Goal: Task Accomplishment & Management: Use online tool/utility

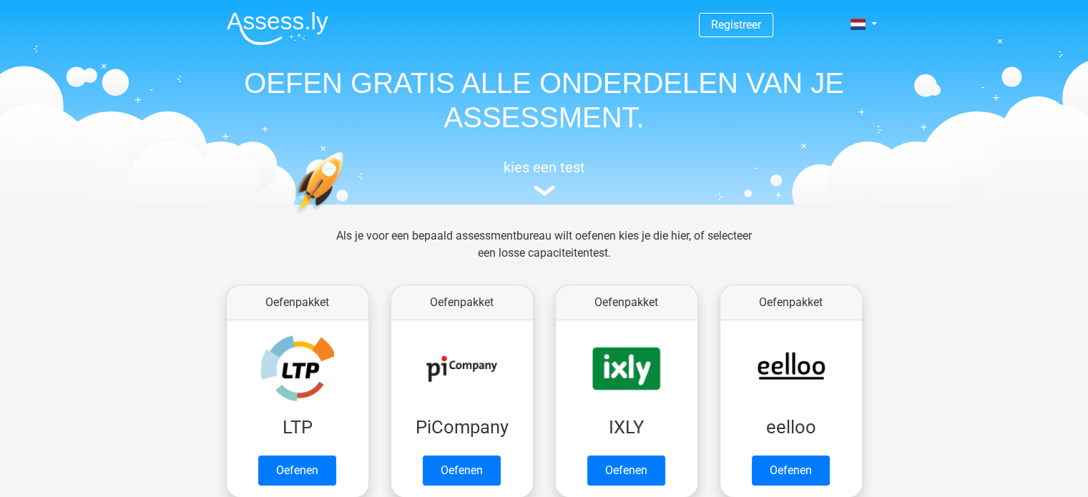
scroll to position [72, 0]
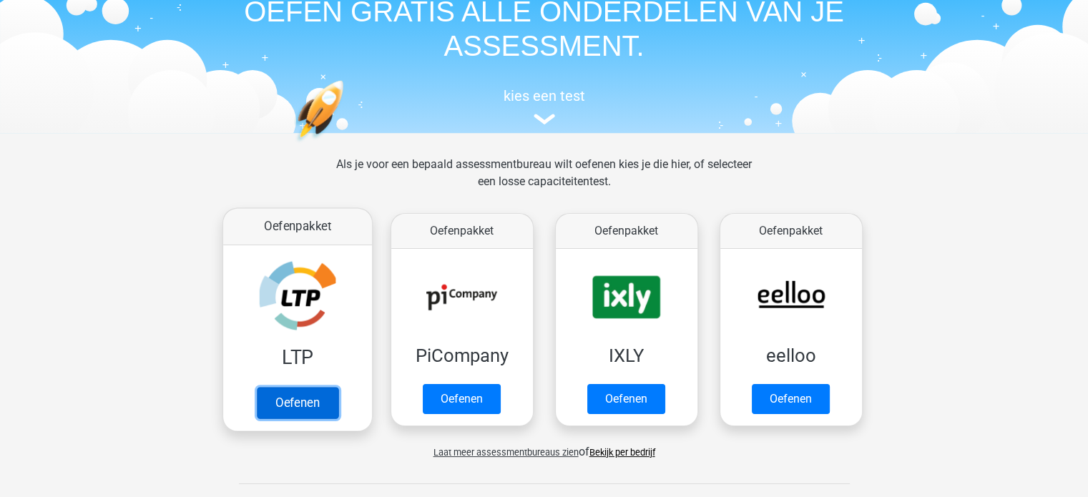
click at [298, 402] on link "Oefenen" at bounding box center [297, 402] width 82 height 31
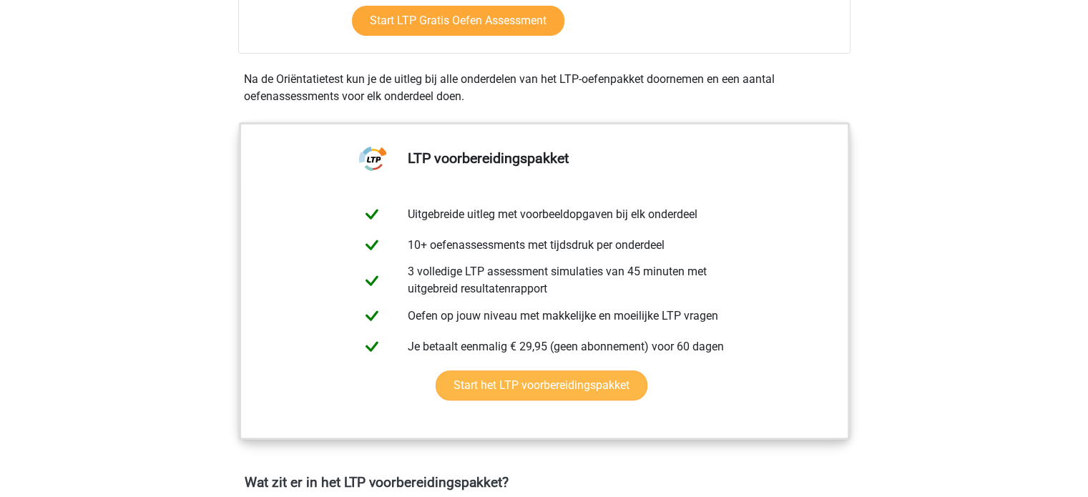
scroll to position [644, 0]
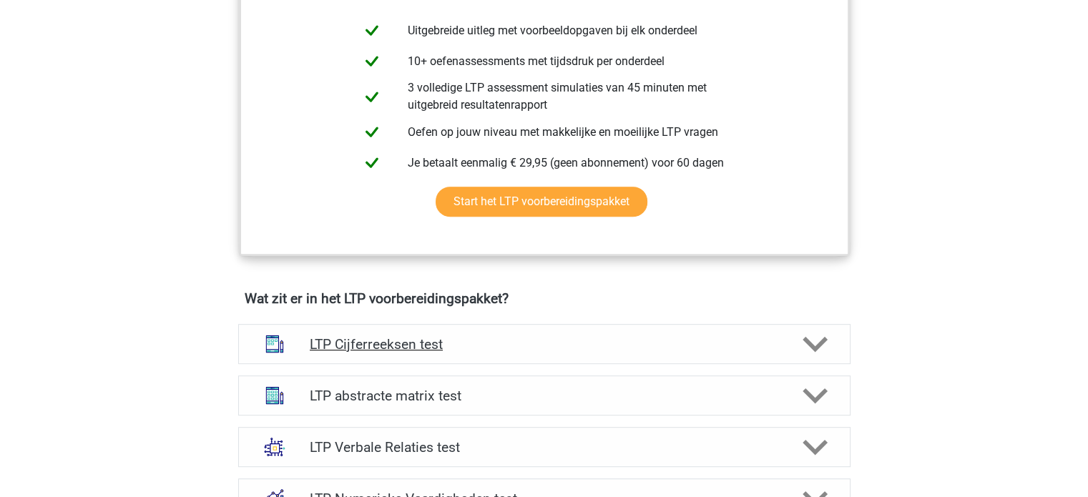
click at [752, 351] on div "LTP Cijferreeksen test" at bounding box center [544, 344] width 613 height 40
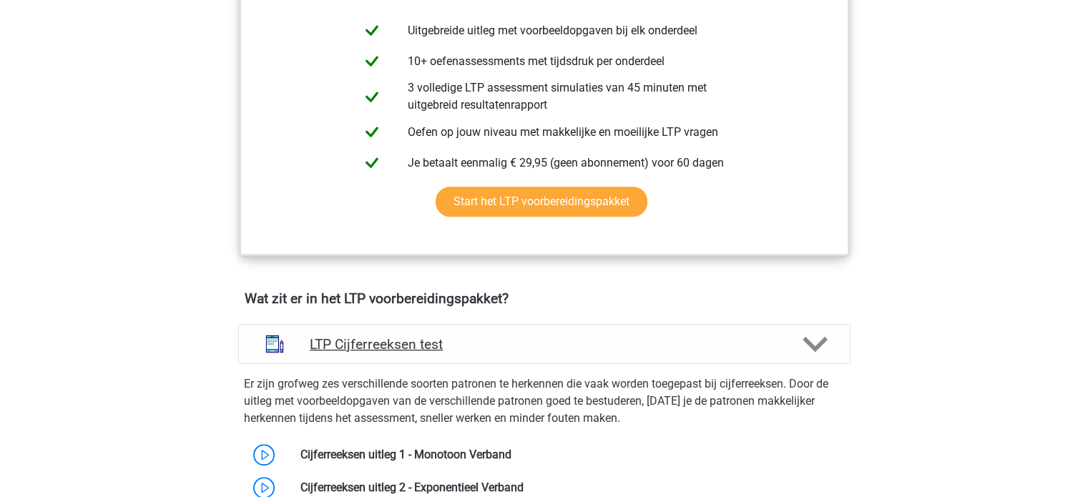
click at [753, 351] on h4 "LTP Cijferreeksen test" at bounding box center [544, 344] width 469 height 16
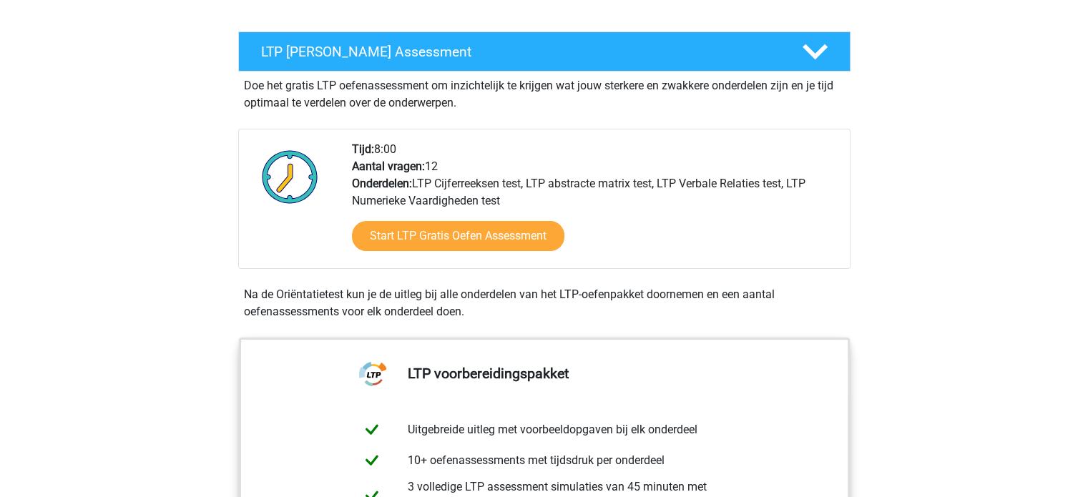
scroll to position [215, 0]
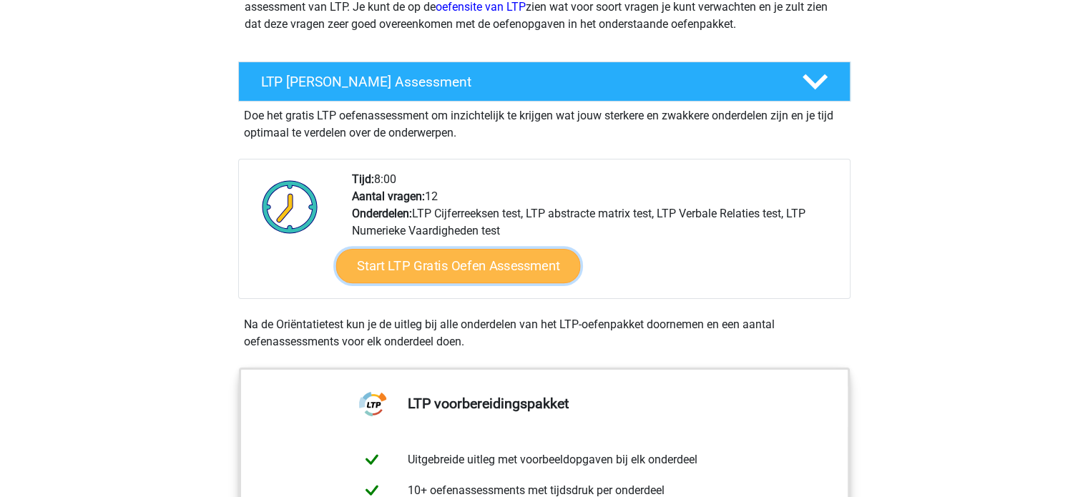
click at [492, 268] on link "Start LTP Gratis Oefen Assessment" at bounding box center [458, 266] width 245 height 34
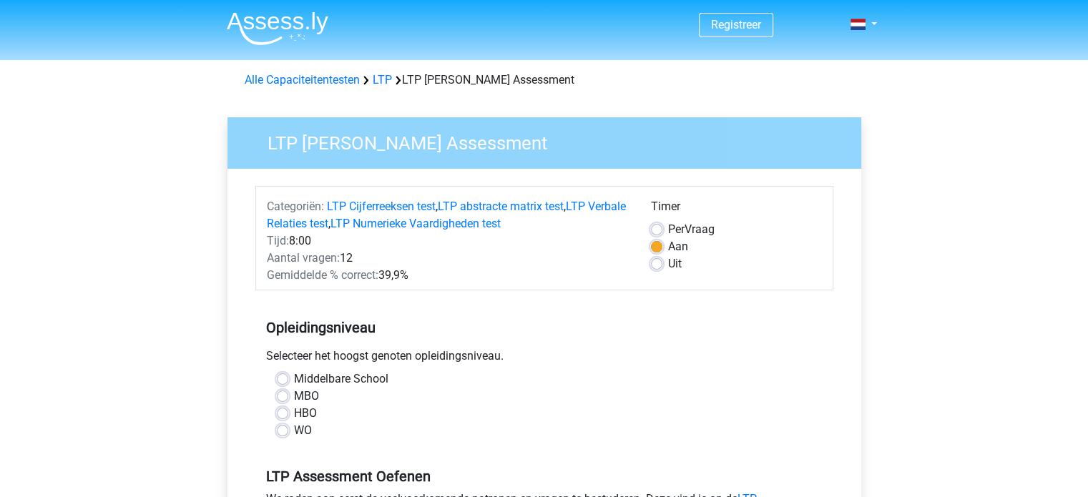
click at [306, 417] on label "HBO" at bounding box center [305, 413] width 23 height 17
click at [288, 417] on input "HBO" at bounding box center [282, 412] width 11 height 14
radio input "true"
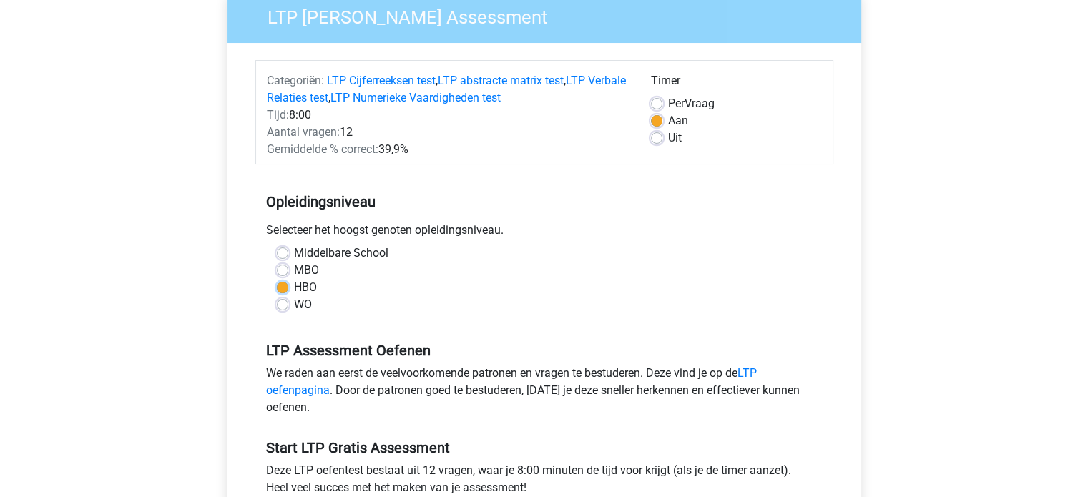
scroll to position [286, 0]
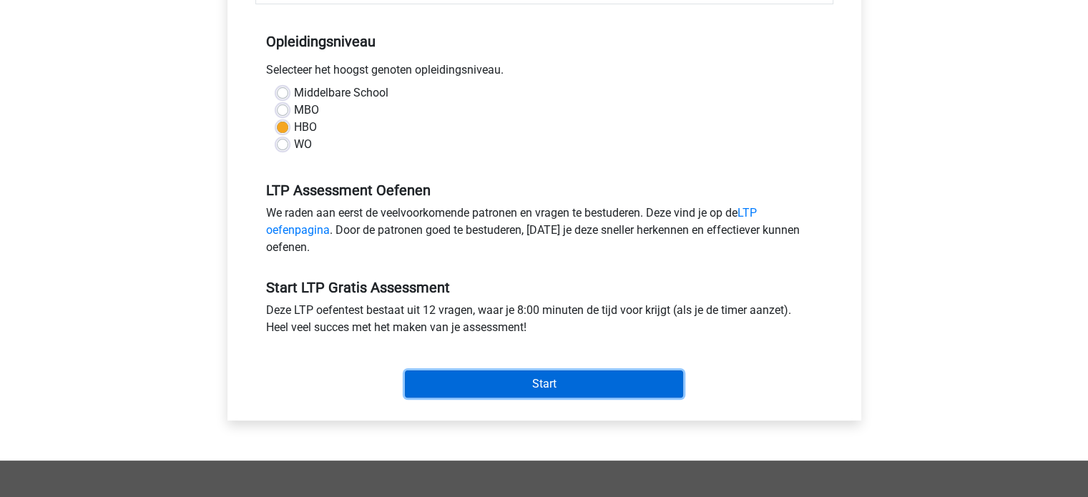
click at [535, 389] on input "Start" at bounding box center [544, 384] width 278 height 27
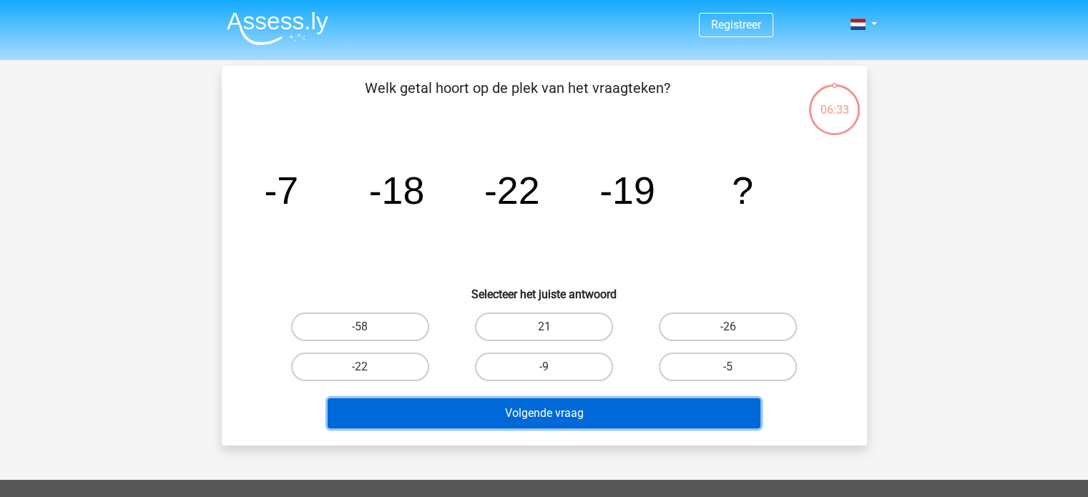
click at [554, 424] on button "Volgende vraag" at bounding box center [544, 414] width 433 height 30
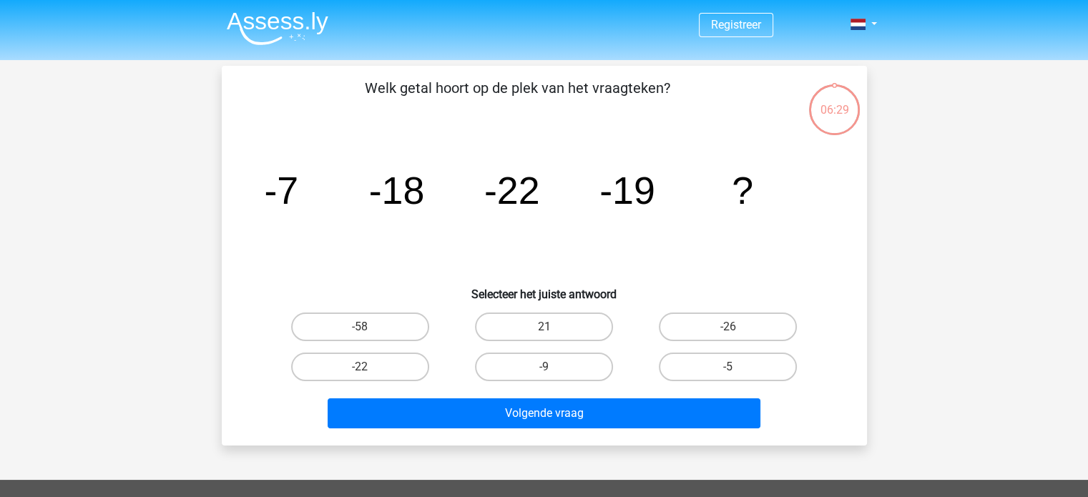
click at [849, 246] on div "Welk getal hoort op de plek van het vraagteken? image/svg+xml -7 -18 -22 -19 ? …" at bounding box center [545, 255] width 634 height 357
click at [532, 369] on label "-9" at bounding box center [544, 367] width 138 height 29
click at [544, 369] on input "-9" at bounding box center [548, 371] width 9 height 9
radio input "true"
click at [611, 433] on div "Welk getal hoort op de plek van het vraagteken? image/svg+xml -7 -18 -22 -19 ? …" at bounding box center [544, 256] width 645 height 380
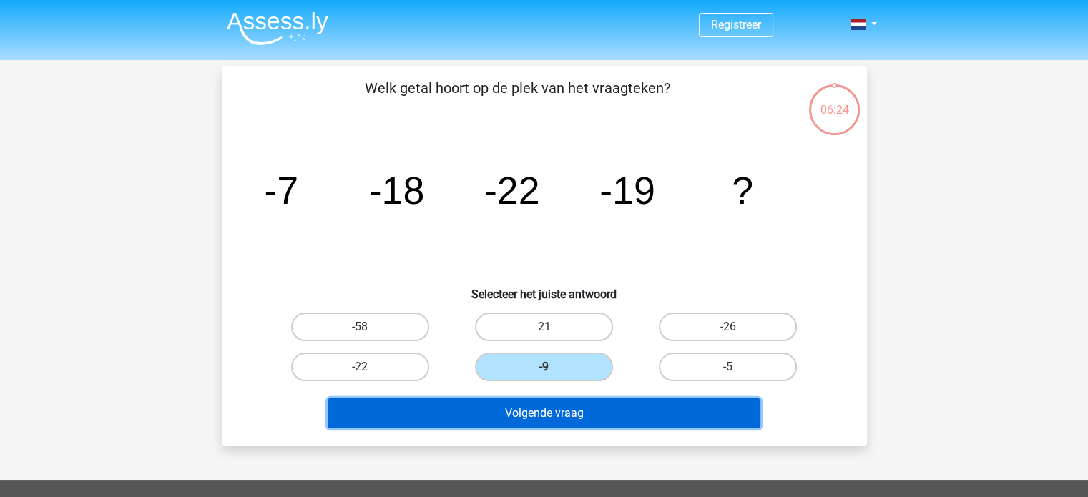
click at [600, 406] on button "Volgende vraag" at bounding box center [544, 414] width 433 height 30
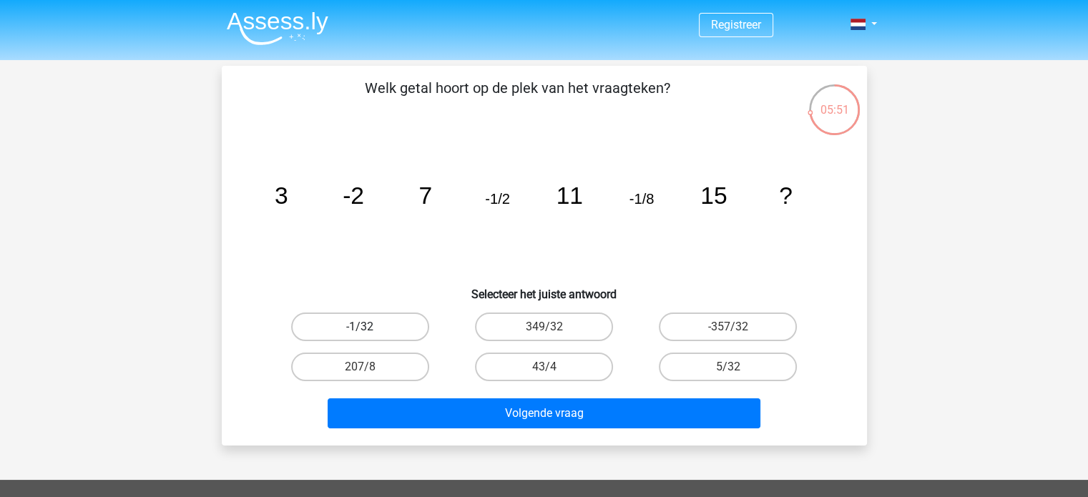
click at [379, 328] on label "-1/32" at bounding box center [360, 327] width 138 height 29
click at [369, 328] on input "-1/32" at bounding box center [364, 331] width 9 height 9
radio input "true"
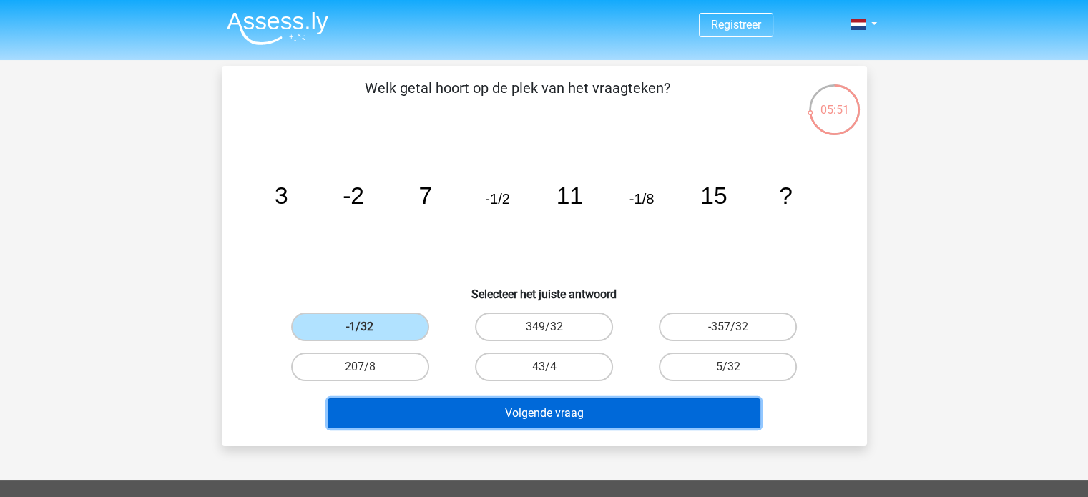
click at [527, 401] on button "Volgende vraag" at bounding box center [544, 414] width 433 height 30
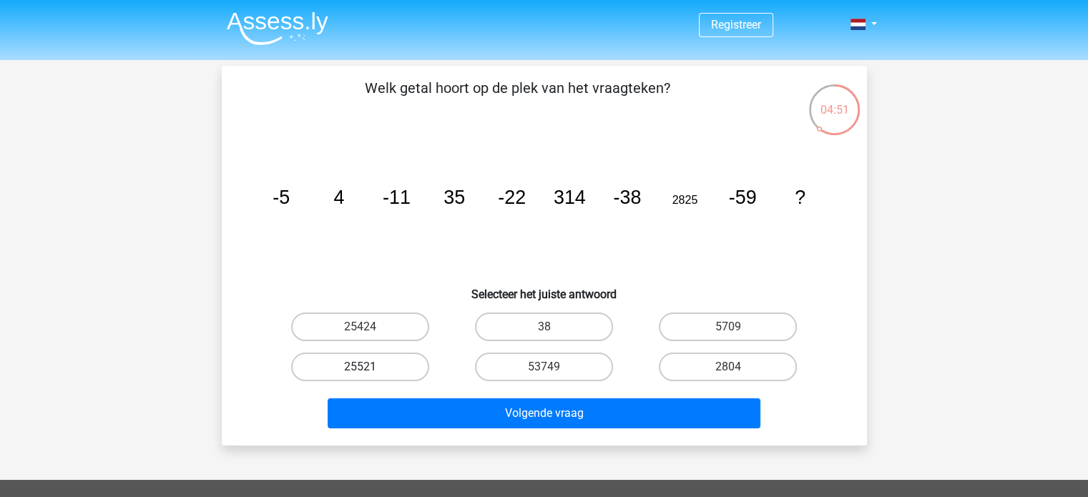
click at [382, 363] on label "25521" at bounding box center [360, 367] width 138 height 29
click at [369, 367] on input "25521" at bounding box center [364, 371] width 9 height 9
radio input "true"
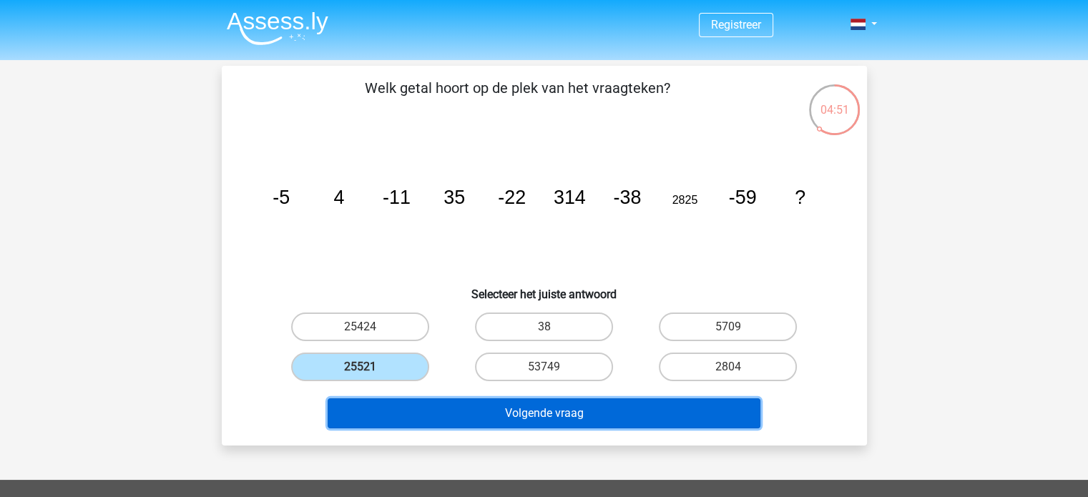
click at [558, 403] on button "Volgende vraag" at bounding box center [544, 414] width 433 height 30
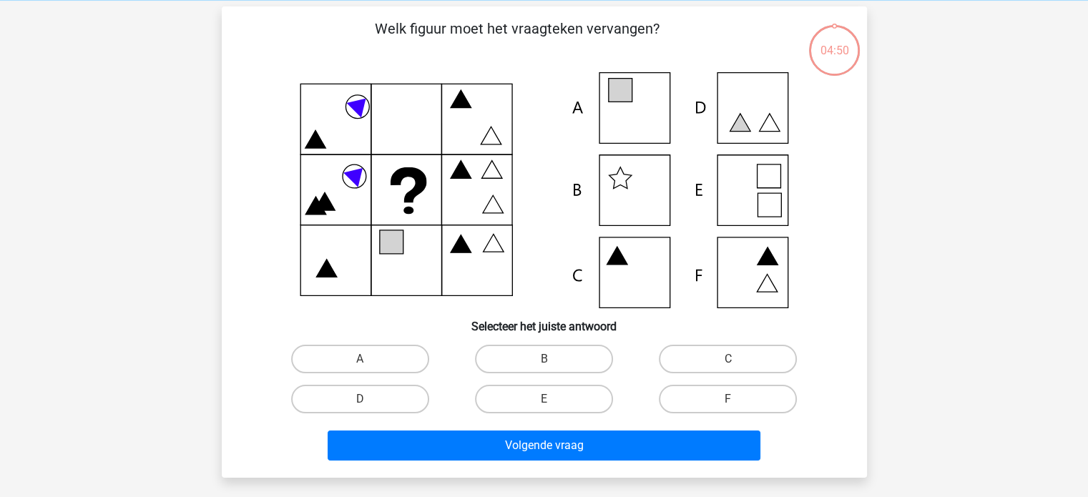
scroll to position [66, 0]
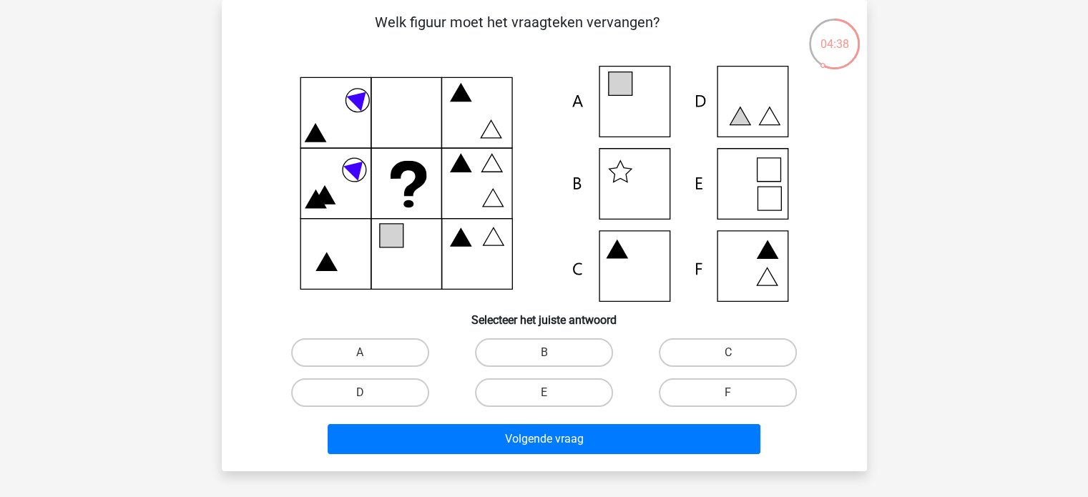
click at [420, 181] on icon at bounding box center [408, 178] width 36 height 35
click at [749, 190] on icon at bounding box center [544, 184] width 577 height 236
click at [738, 177] on icon at bounding box center [544, 184] width 577 height 236
drag, startPoint x: 374, startPoint y: 350, endPoint x: 435, endPoint y: 376, distance: 66.7
click at [374, 349] on label "A" at bounding box center [360, 352] width 138 height 29
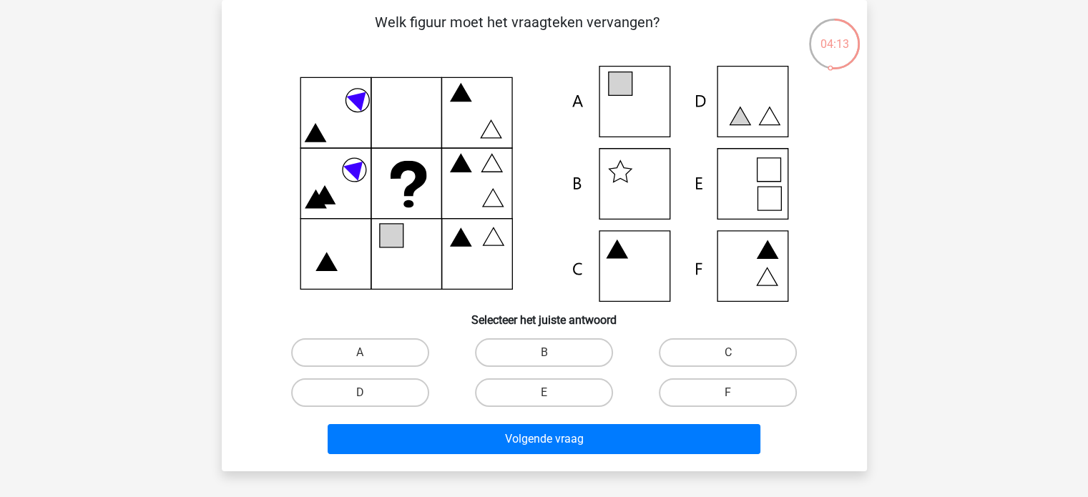
click at [369, 353] on input "A" at bounding box center [364, 357] width 9 height 9
radio input "true"
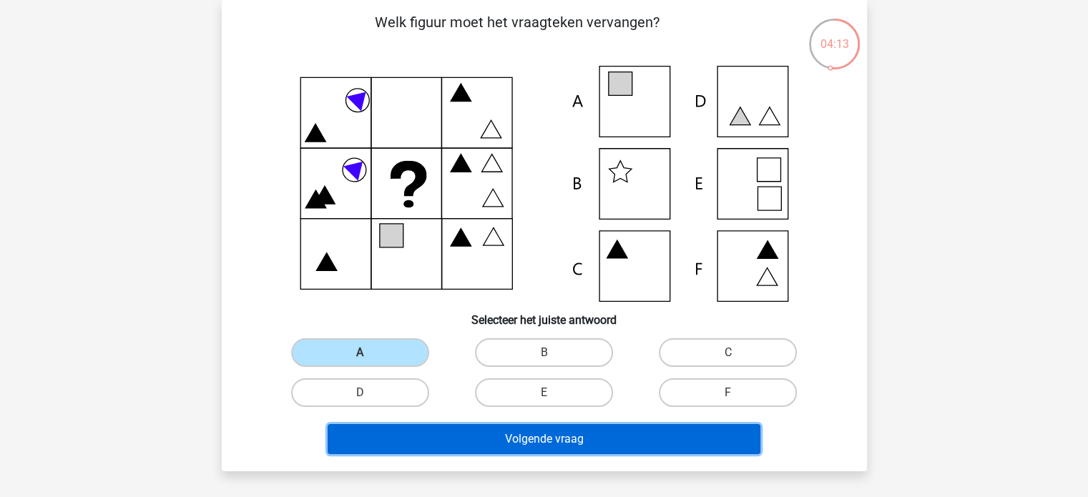
click at [516, 429] on button "Volgende vraag" at bounding box center [544, 439] width 433 height 30
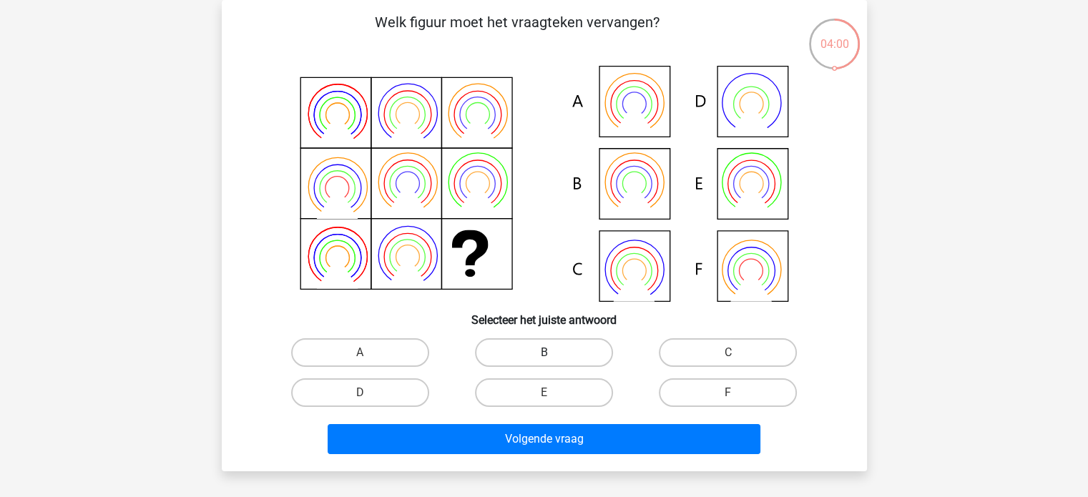
click at [579, 356] on label "B" at bounding box center [544, 352] width 138 height 29
click at [553, 356] on input "B" at bounding box center [548, 357] width 9 height 9
radio input "true"
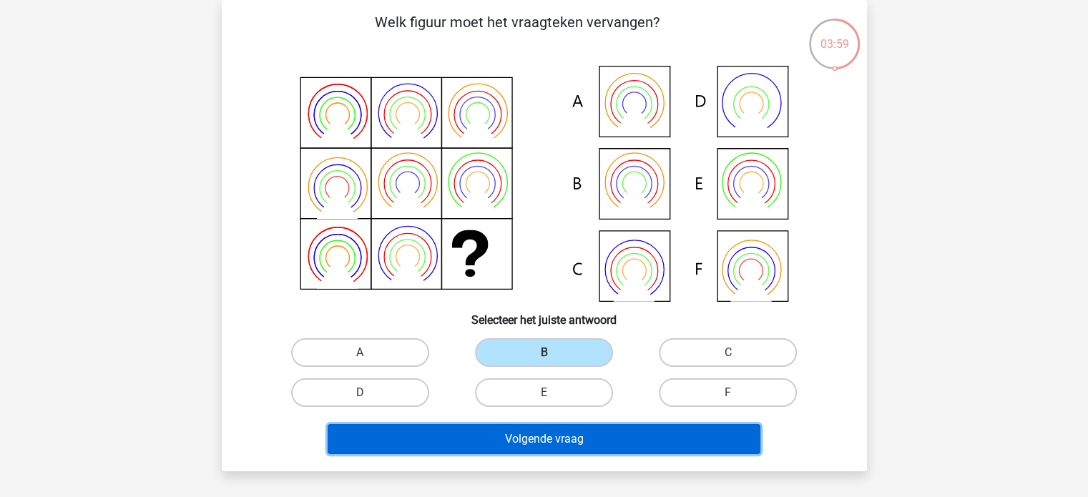
click at [604, 453] on div "Volgende vraag" at bounding box center [544, 442] width 552 height 36
click at [594, 441] on button "Volgende vraag" at bounding box center [544, 439] width 433 height 30
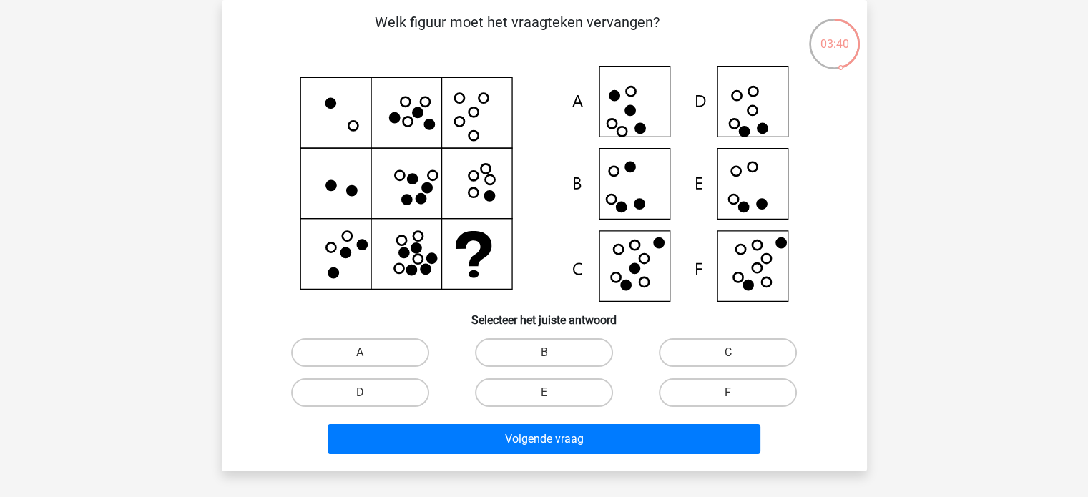
click at [475, 122] on icon at bounding box center [544, 184] width 577 height 236
click at [641, 267] on icon at bounding box center [544, 184] width 577 height 236
click at [642, 282] on icon at bounding box center [544, 184] width 577 height 236
click at [708, 359] on label "C" at bounding box center [728, 352] width 138 height 29
click at [728, 359] on input "C" at bounding box center [732, 357] width 9 height 9
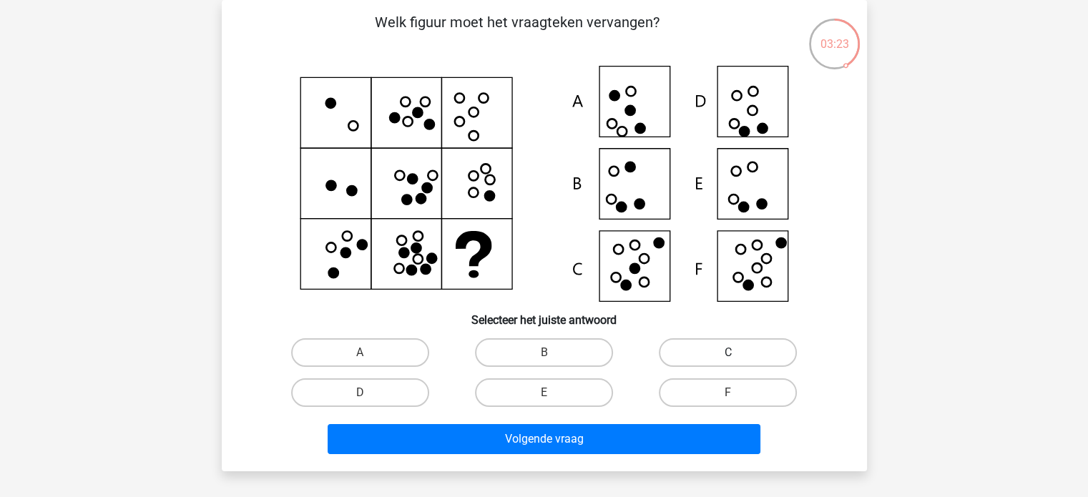
radio input "true"
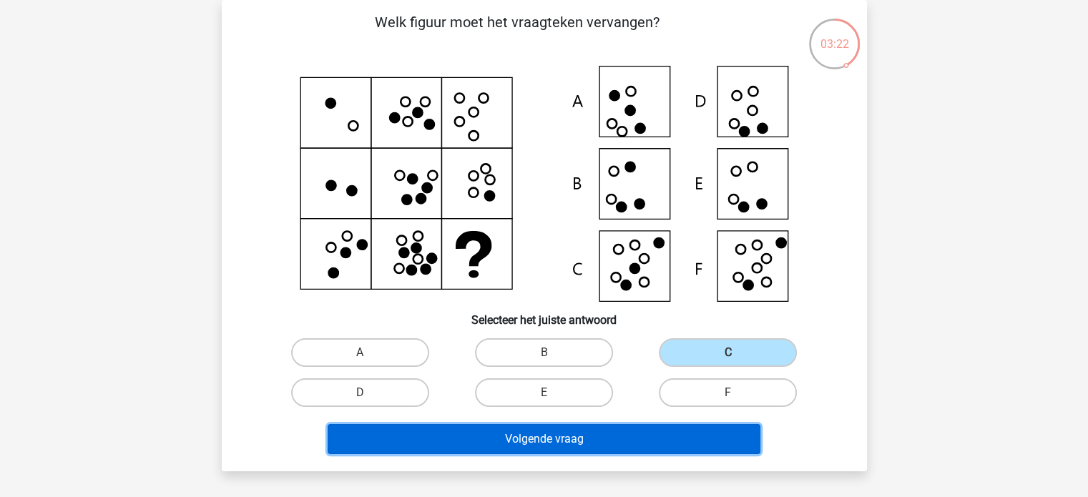
click at [627, 430] on button "Volgende vraag" at bounding box center [544, 439] width 433 height 30
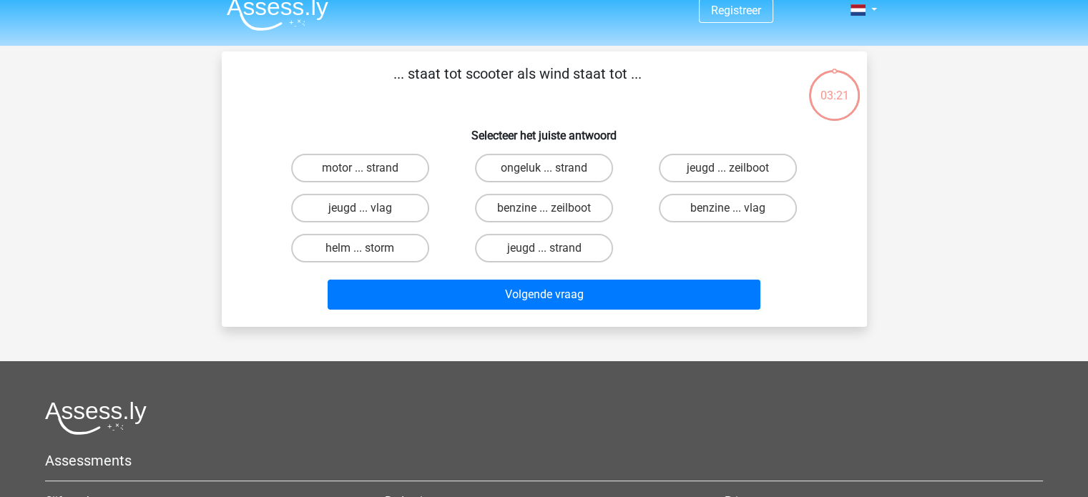
scroll to position [0, 0]
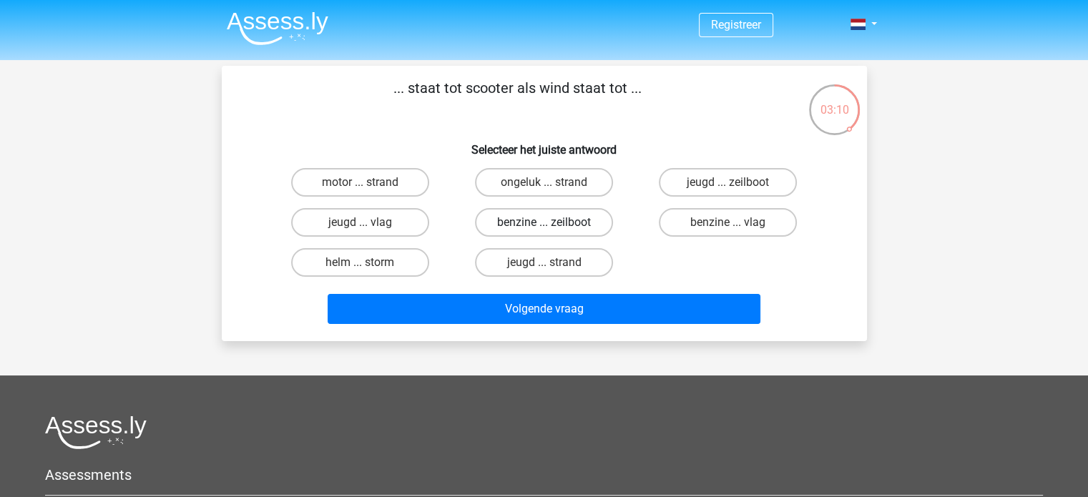
click at [567, 220] on label "benzine ... zeilboot" at bounding box center [544, 222] width 138 height 29
click at [553, 223] on input "benzine ... zeilboot" at bounding box center [548, 227] width 9 height 9
radio input "true"
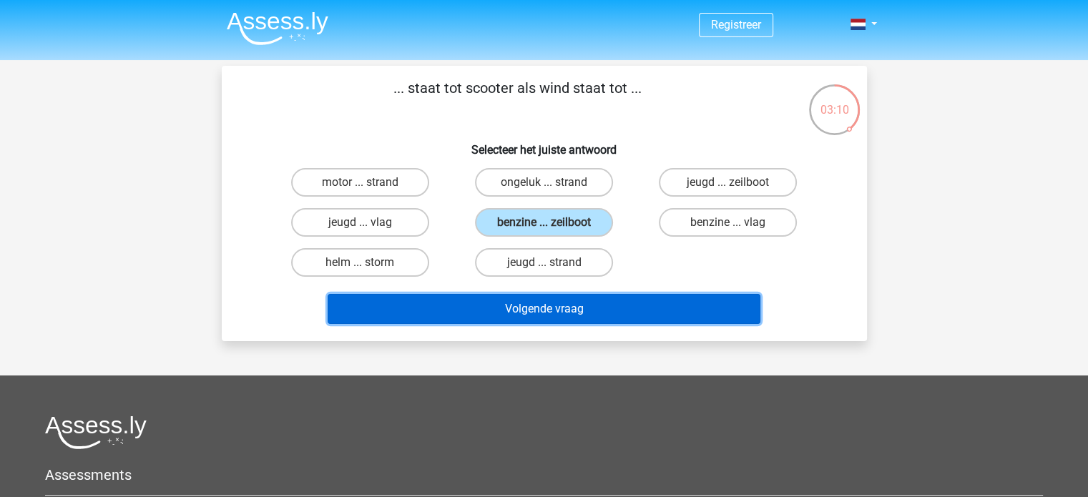
click at [586, 300] on button "Volgende vraag" at bounding box center [544, 309] width 433 height 30
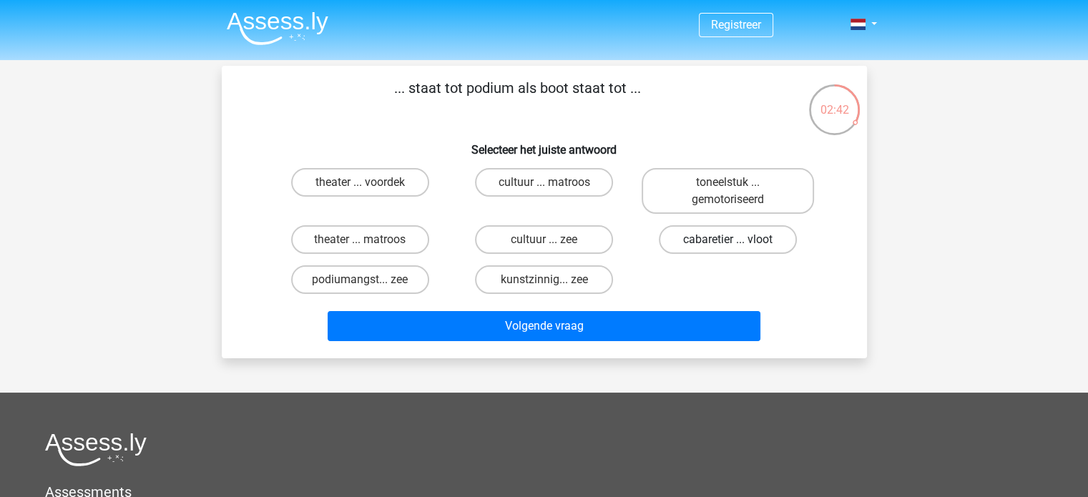
click at [696, 237] on label "cabaretier ... vloot" at bounding box center [728, 239] width 138 height 29
click at [728, 240] on input "cabaretier ... vloot" at bounding box center [732, 244] width 9 height 9
radio input "true"
click at [362, 271] on label "podiumangst... zee" at bounding box center [360, 279] width 138 height 29
click at [362, 280] on input "podiumangst... zee" at bounding box center [364, 284] width 9 height 9
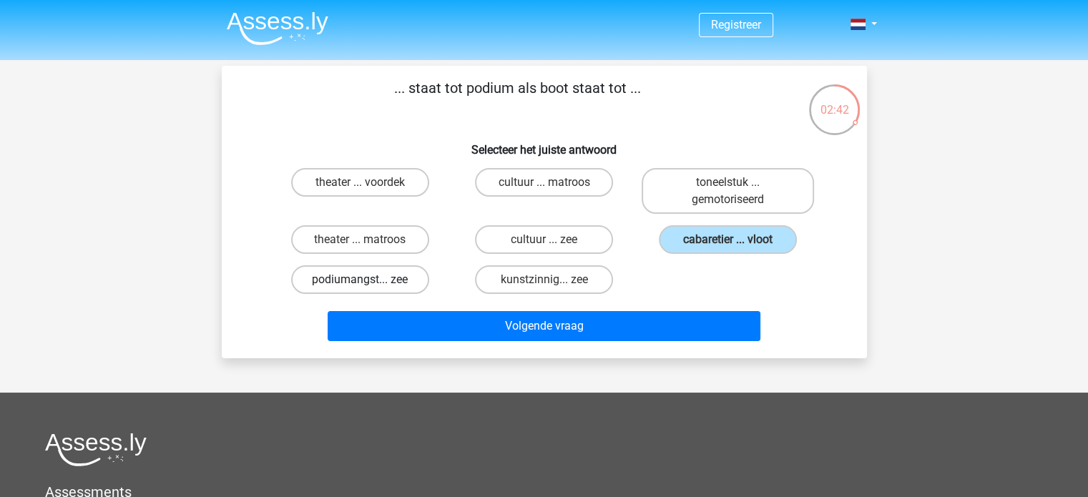
radio input "true"
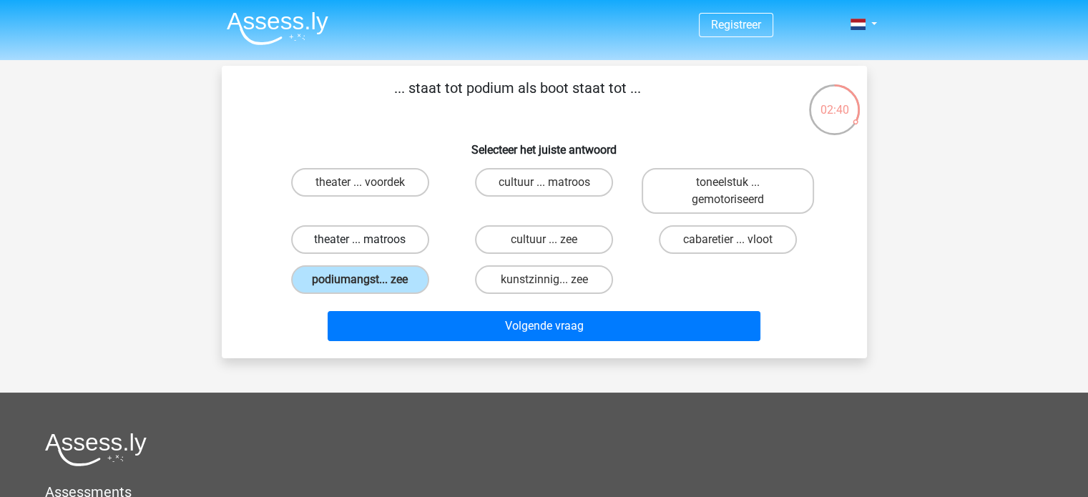
click at [384, 235] on label "theater ... matroos" at bounding box center [360, 239] width 138 height 29
click at [369, 240] on input "theater ... matroos" at bounding box center [364, 244] width 9 height 9
radio input "true"
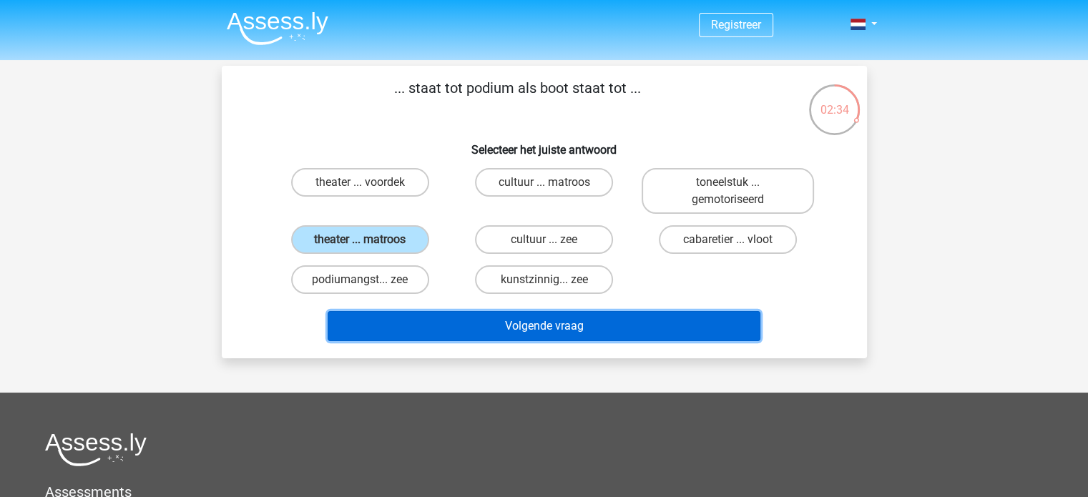
click at [545, 321] on button "Volgende vraag" at bounding box center [544, 326] width 433 height 30
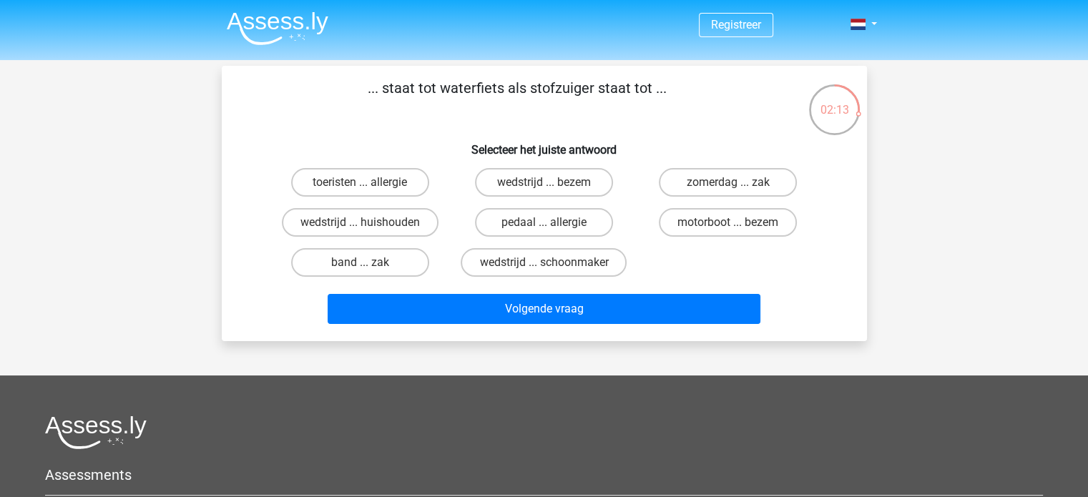
click at [730, 223] on input "motorboot ... bezem" at bounding box center [732, 227] width 9 height 9
radio input "true"
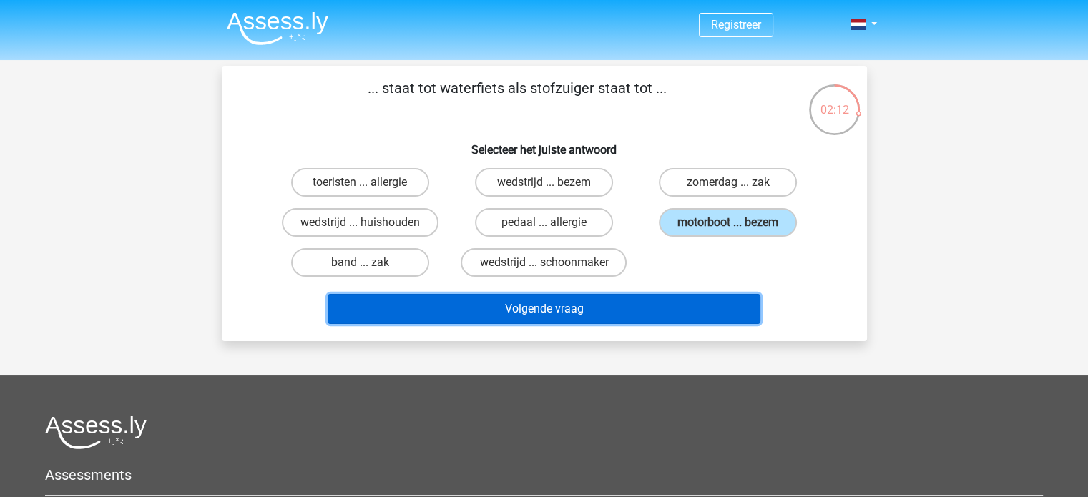
click at [605, 319] on button "Volgende vraag" at bounding box center [544, 309] width 433 height 30
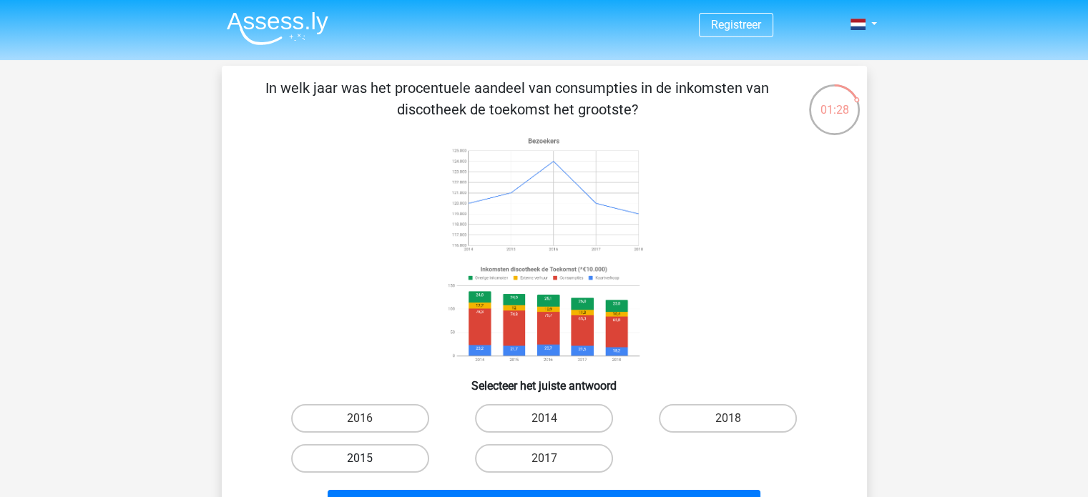
click at [392, 460] on label "2015" at bounding box center [360, 458] width 138 height 29
click at [369, 460] on input "2015" at bounding box center [364, 463] width 9 height 9
radio input "true"
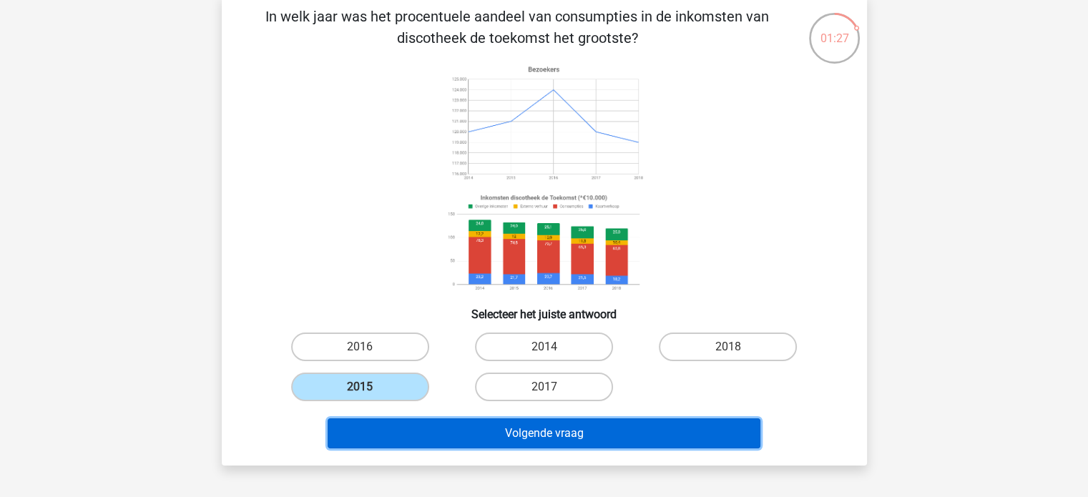
click at [584, 439] on button "Volgende vraag" at bounding box center [544, 434] width 433 height 30
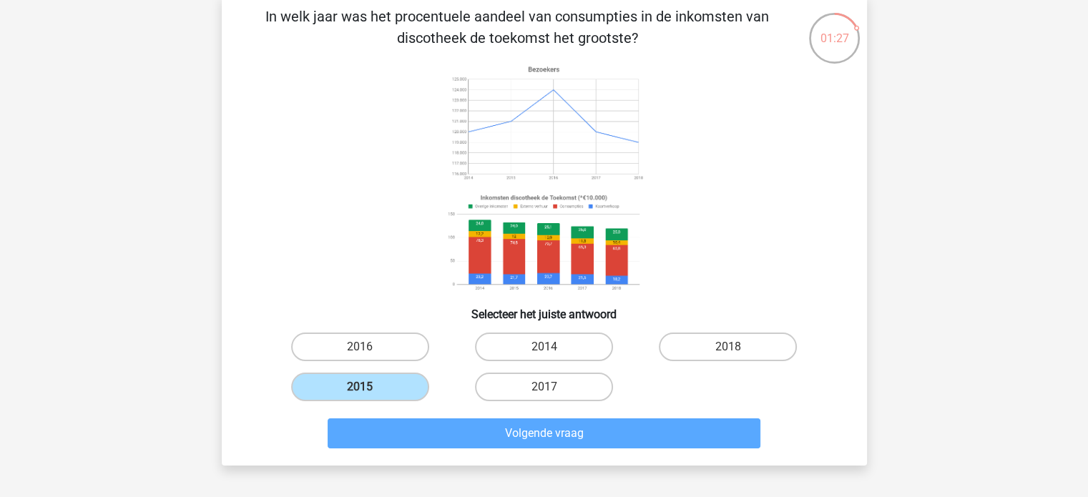
scroll to position [66, 0]
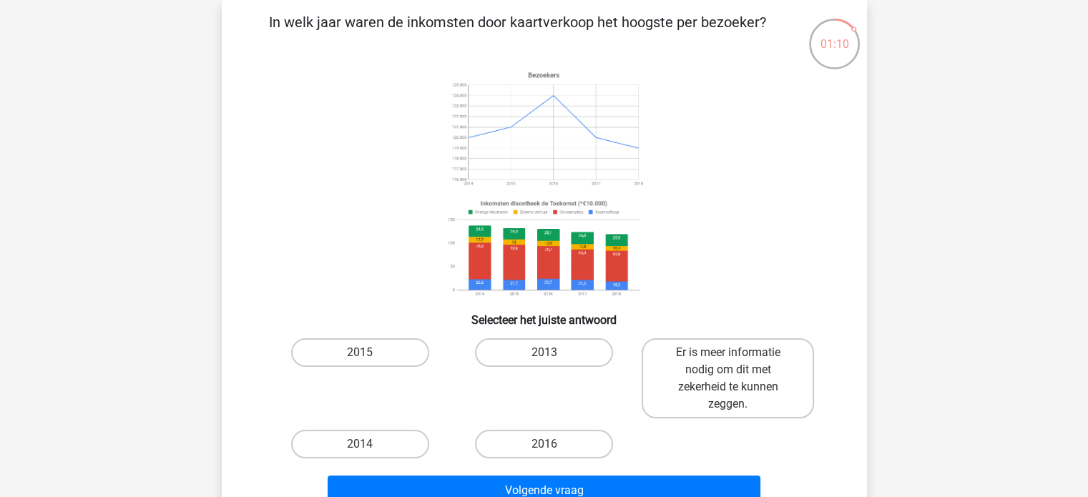
click at [363, 444] on input "2014" at bounding box center [364, 448] width 9 height 9
radio input "true"
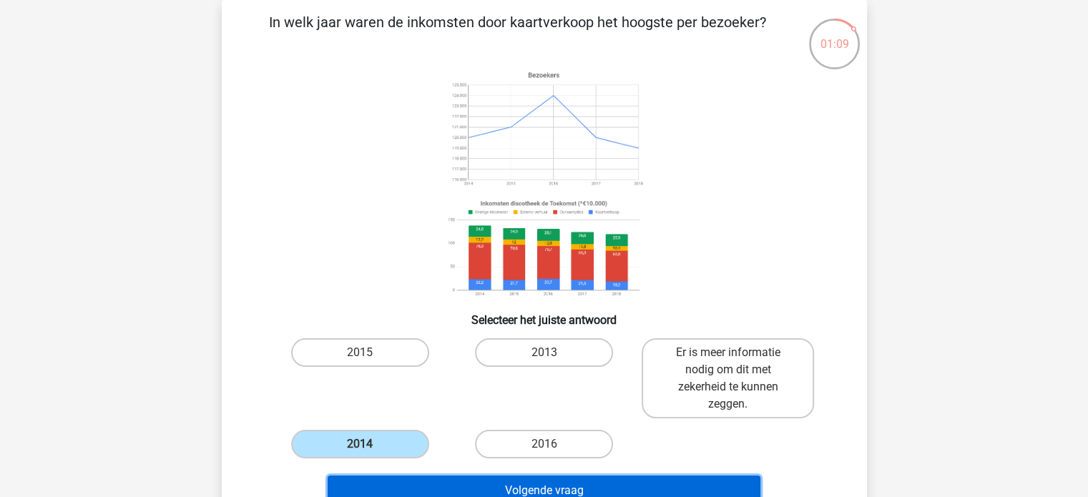
click at [422, 480] on button "Volgende vraag" at bounding box center [544, 491] width 433 height 30
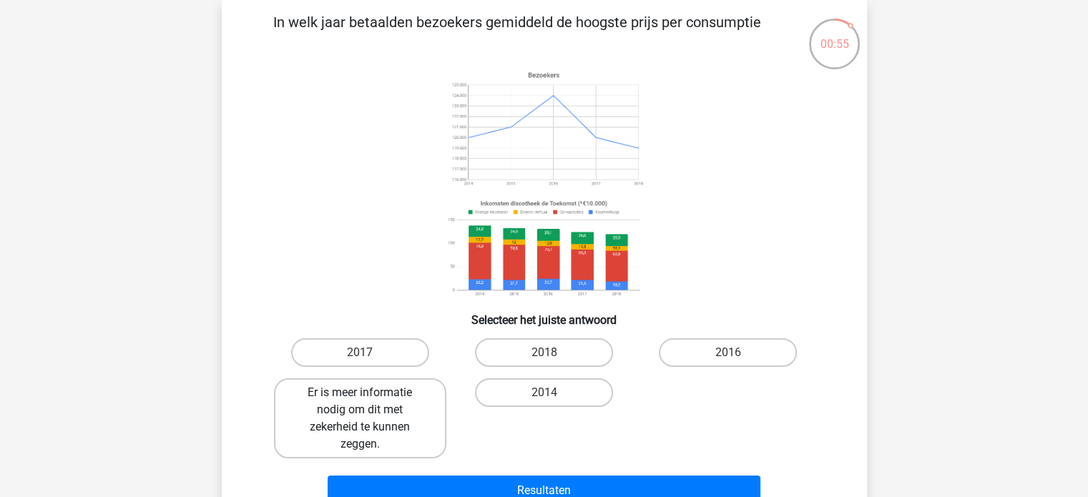
click at [386, 419] on label "Er is meer informatie nodig om dit met zekerheid te kunnen zeggen." at bounding box center [360, 419] width 172 height 80
click at [369, 402] on input "Er is meer informatie nodig om dit met zekerheid te kunnen zeggen." at bounding box center [364, 397] width 9 height 9
radio input "true"
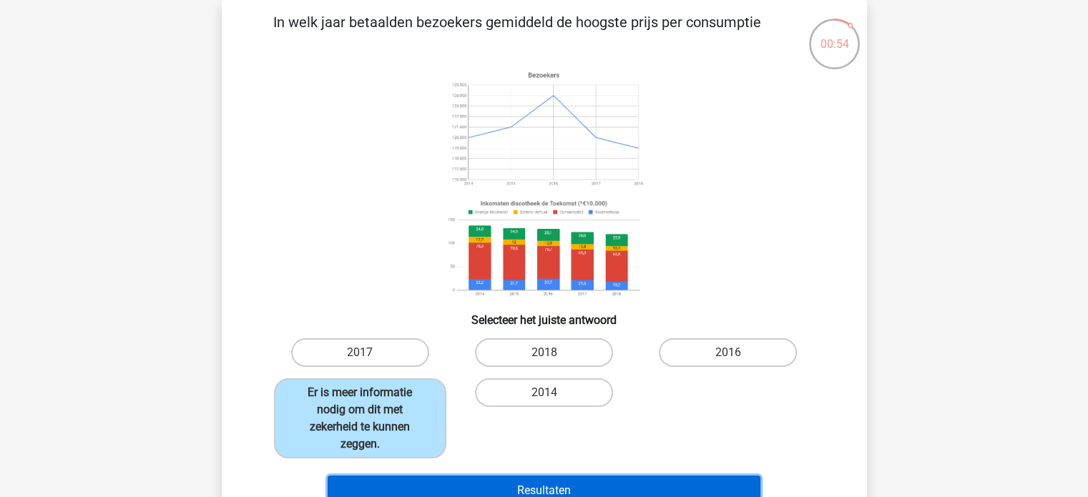
click at [536, 487] on button "Resultaten" at bounding box center [544, 491] width 433 height 30
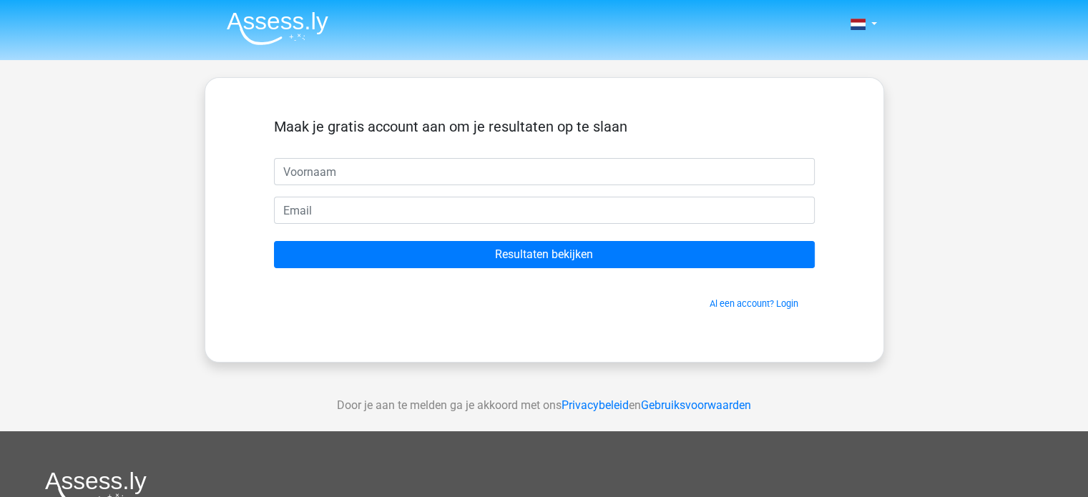
click at [270, 31] on img at bounding box center [278, 28] width 102 height 34
